Goal: Transaction & Acquisition: Purchase product/service

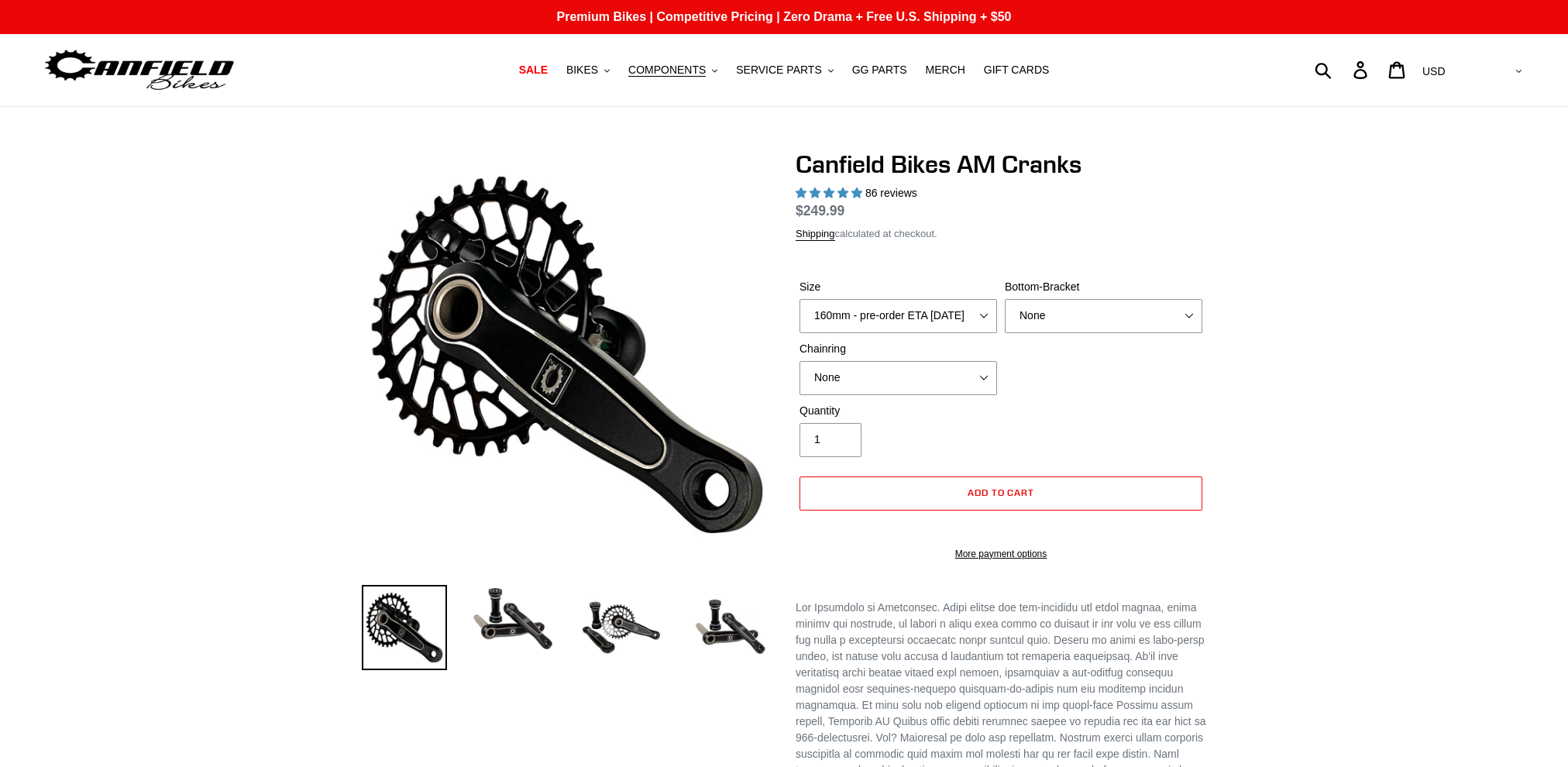
select select "highest-rating"
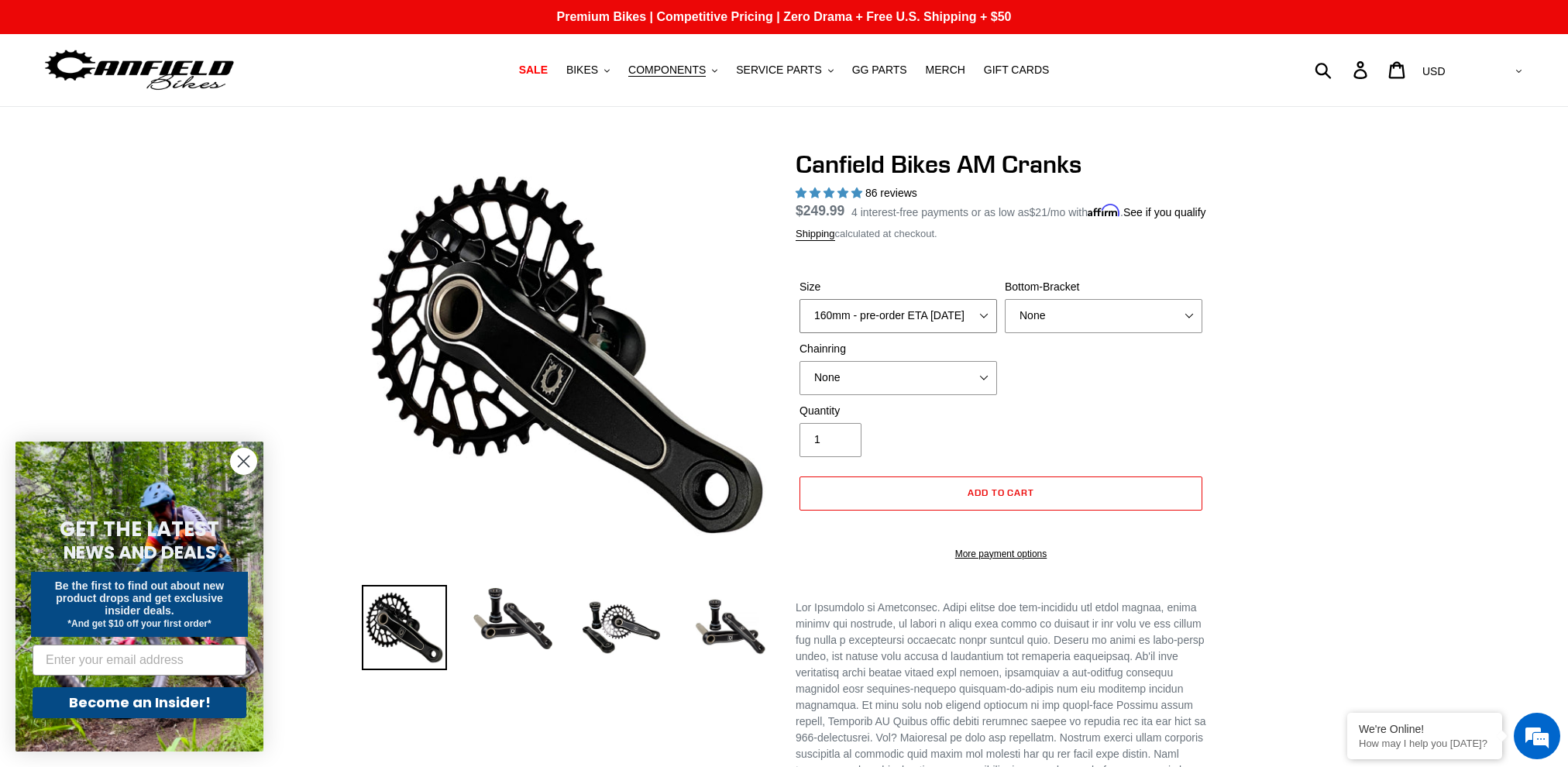
click at [989, 318] on select "150mm - pre-order ETA [DATE] 155mm - pre-order ETA [DATE] 160mm - pre-order ETA…" at bounding box center [898, 316] width 197 height 34
select select "155mm - pre-order ETA [DATE]"
click at [800, 318] on select "150mm - pre-order ETA [DATE] 155mm - pre-order ETA [DATE] 160mm - pre-order ETA…" at bounding box center [898, 316] width 197 height 34
click at [1053, 333] on select "None BSA Threaded 68/73mm Press Fit PF92" at bounding box center [1103, 316] width 197 height 34
select select "Press Fit PF92"
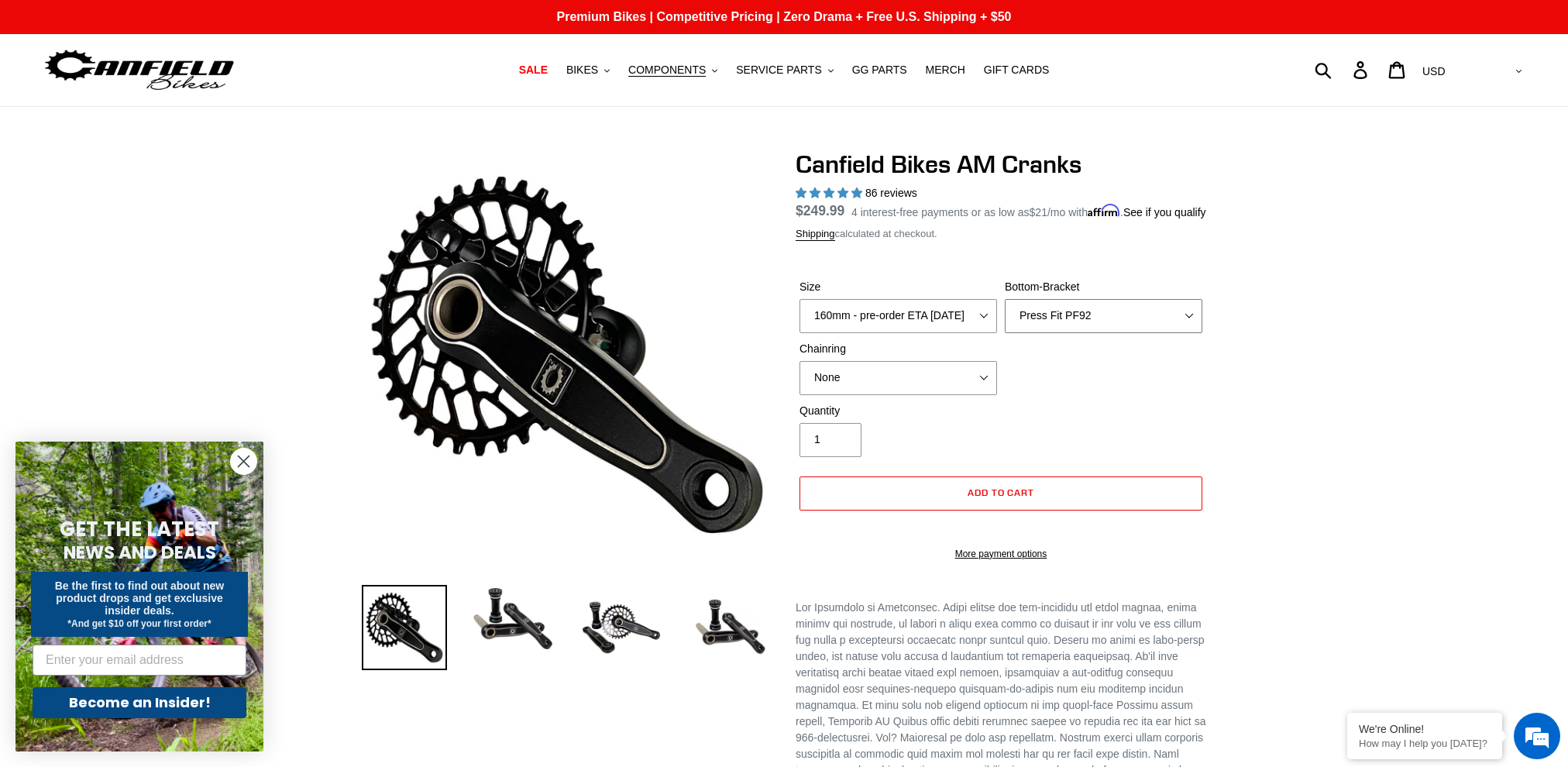
click at [1005, 318] on select "None BSA Threaded 68/73mm Press Fit PF92" at bounding box center [1103, 316] width 197 height 34
click at [984, 395] on select "None 30t Round (Boost 148) 30t Oval (Boost 148) 32t Round (Boost 148) 32t Oval …" at bounding box center [898, 378] width 197 height 34
click at [1112, 437] on div "Quantity 1" at bounding box center [1000, 434] width 411 height 62
